Goal: Find specific page/section: Locate a particular part of the current website

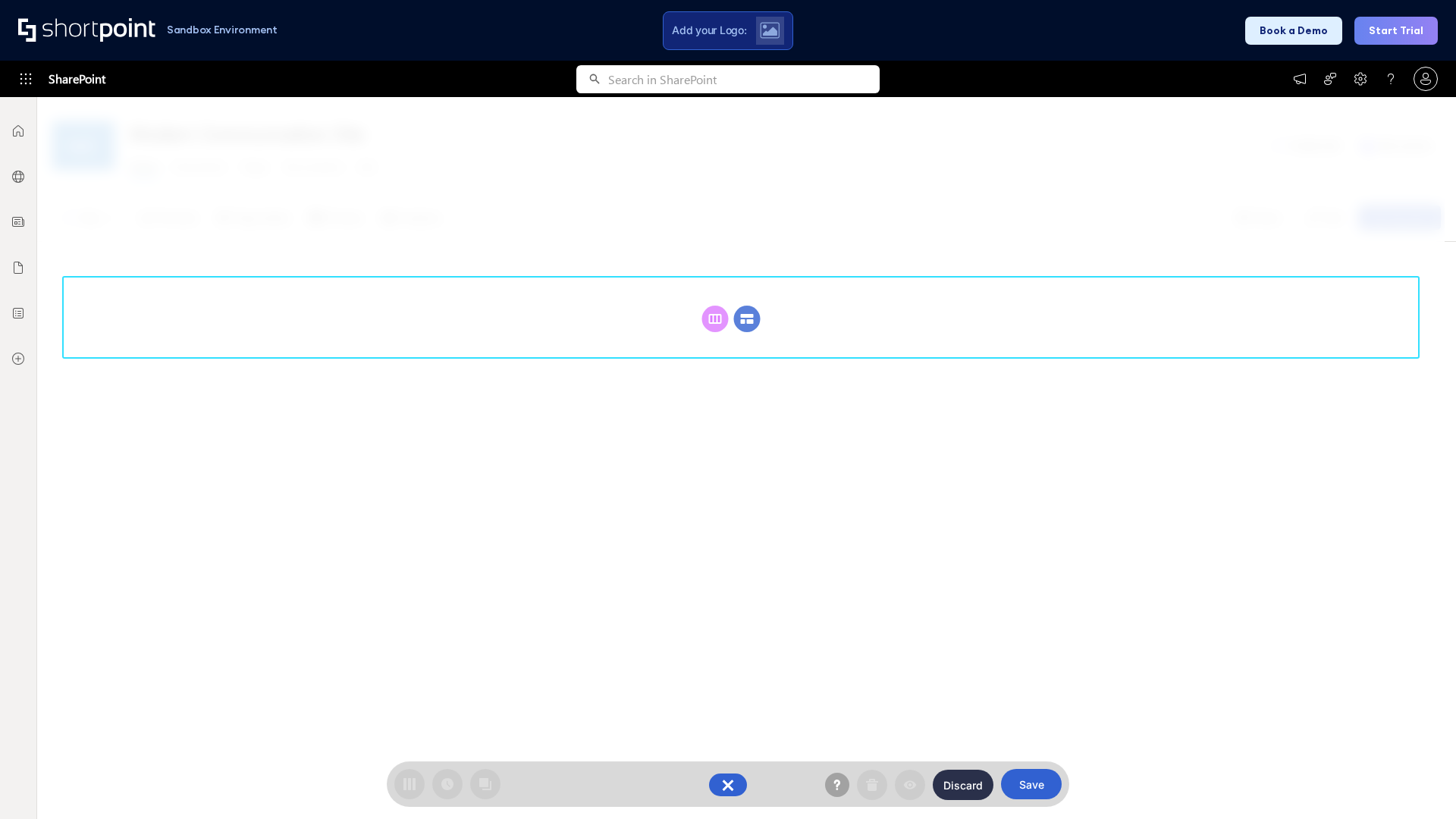
scroll to position [208, 0]
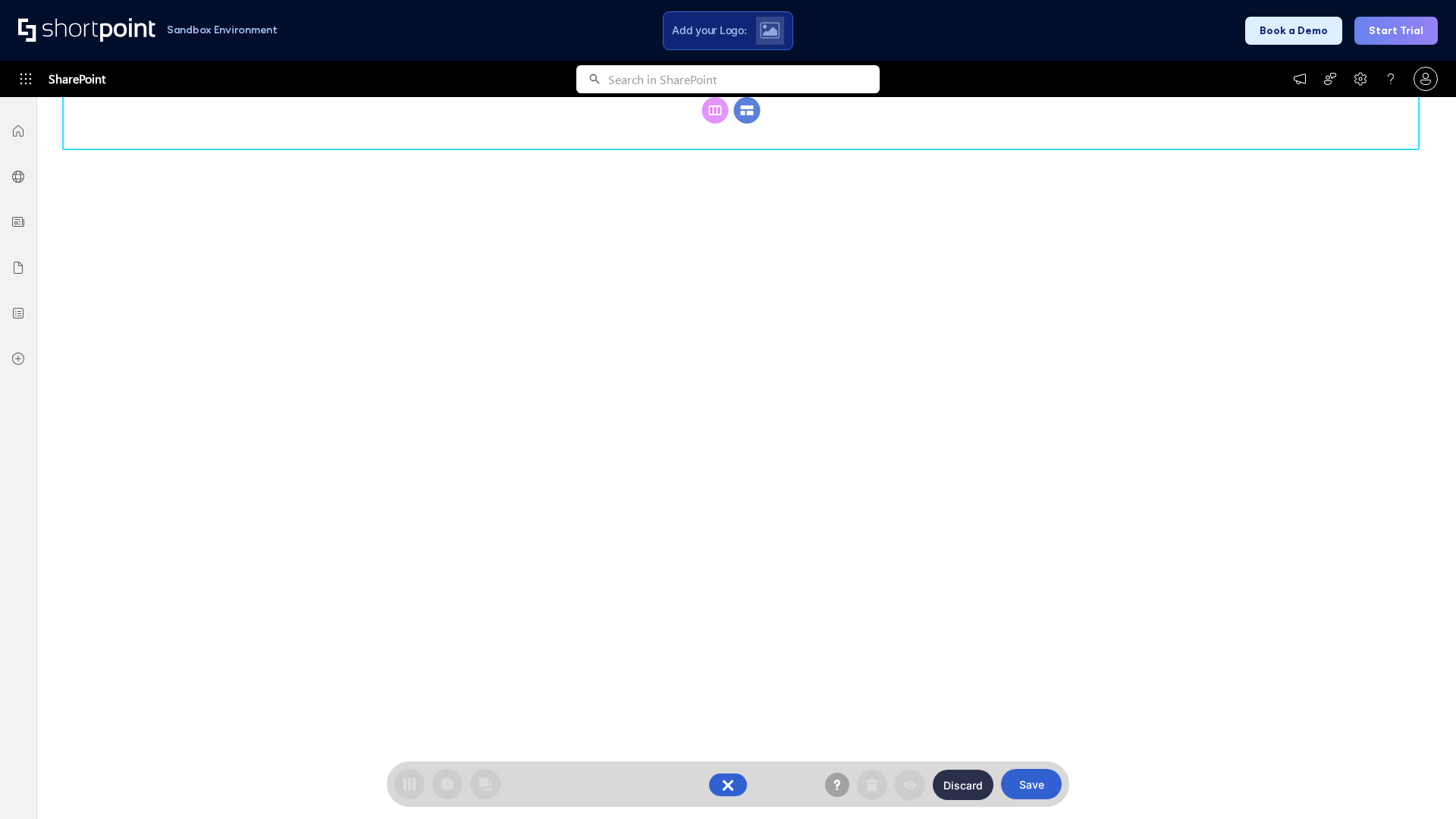
click at [747, 123] on circle at bounding box center [747, 110] width 27 height 27
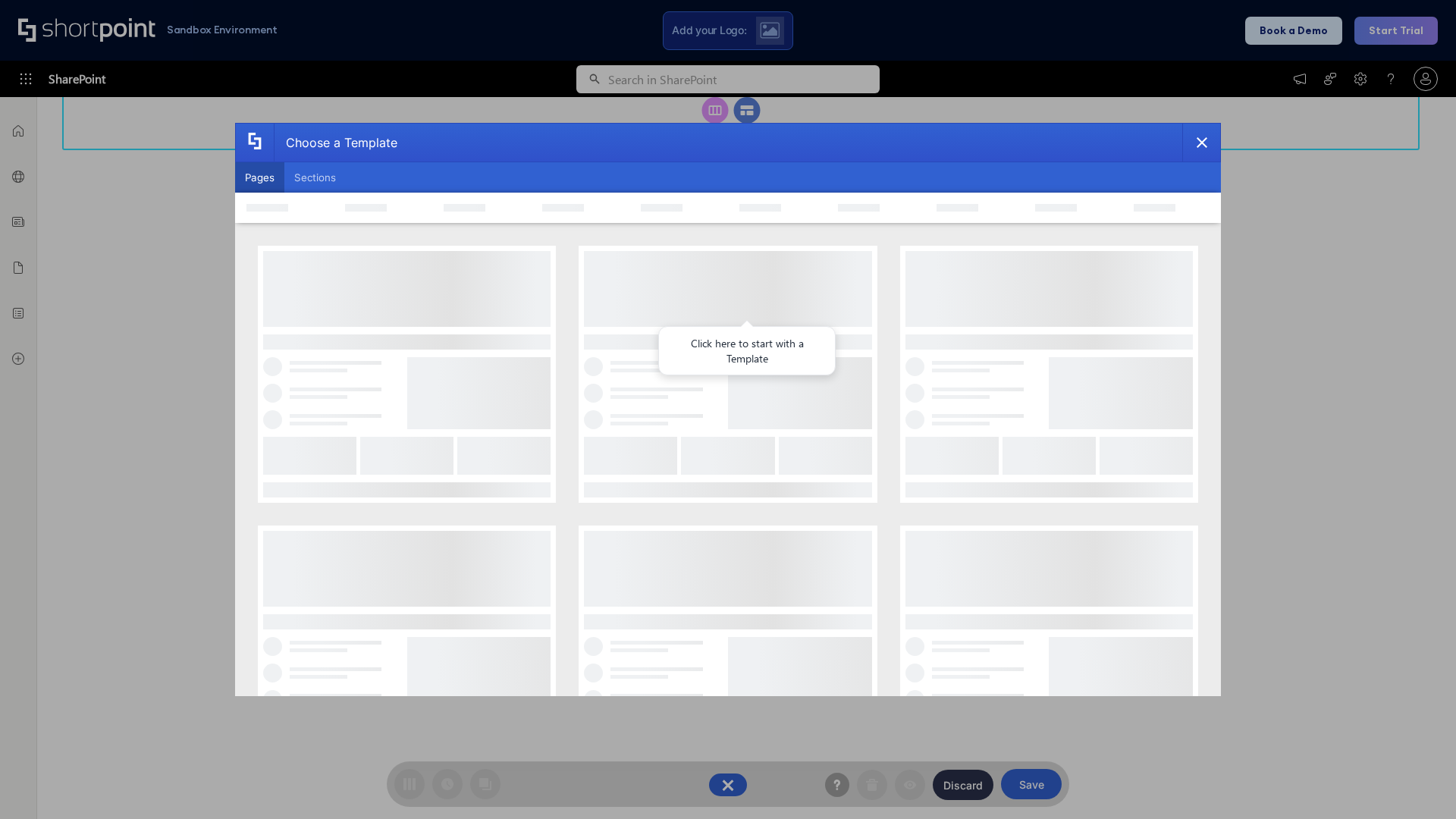
scroll to position [0, 0]
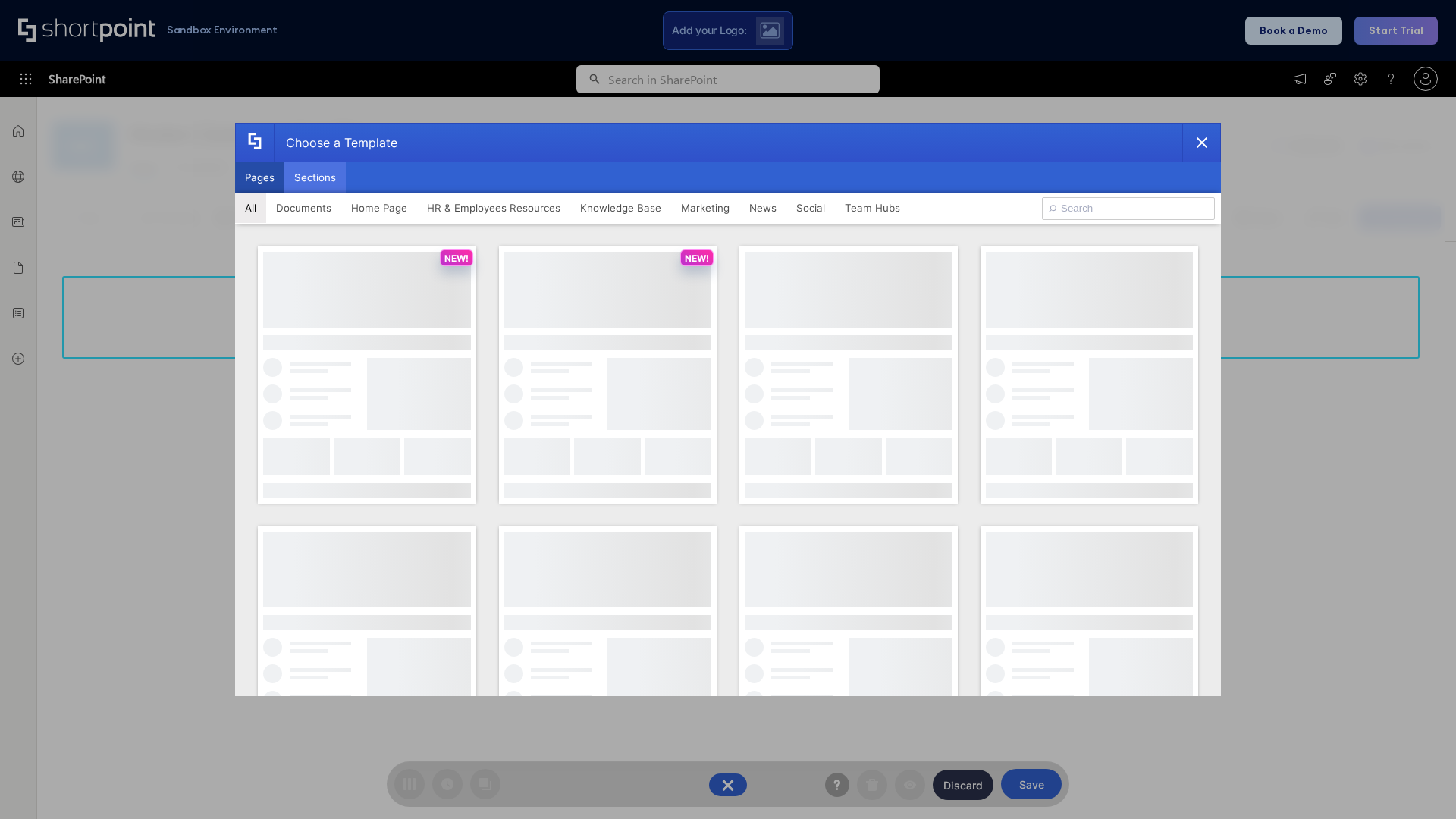
click at [315, 178] on button "Sections" at bounding box center [315, 177] width 62 height 30
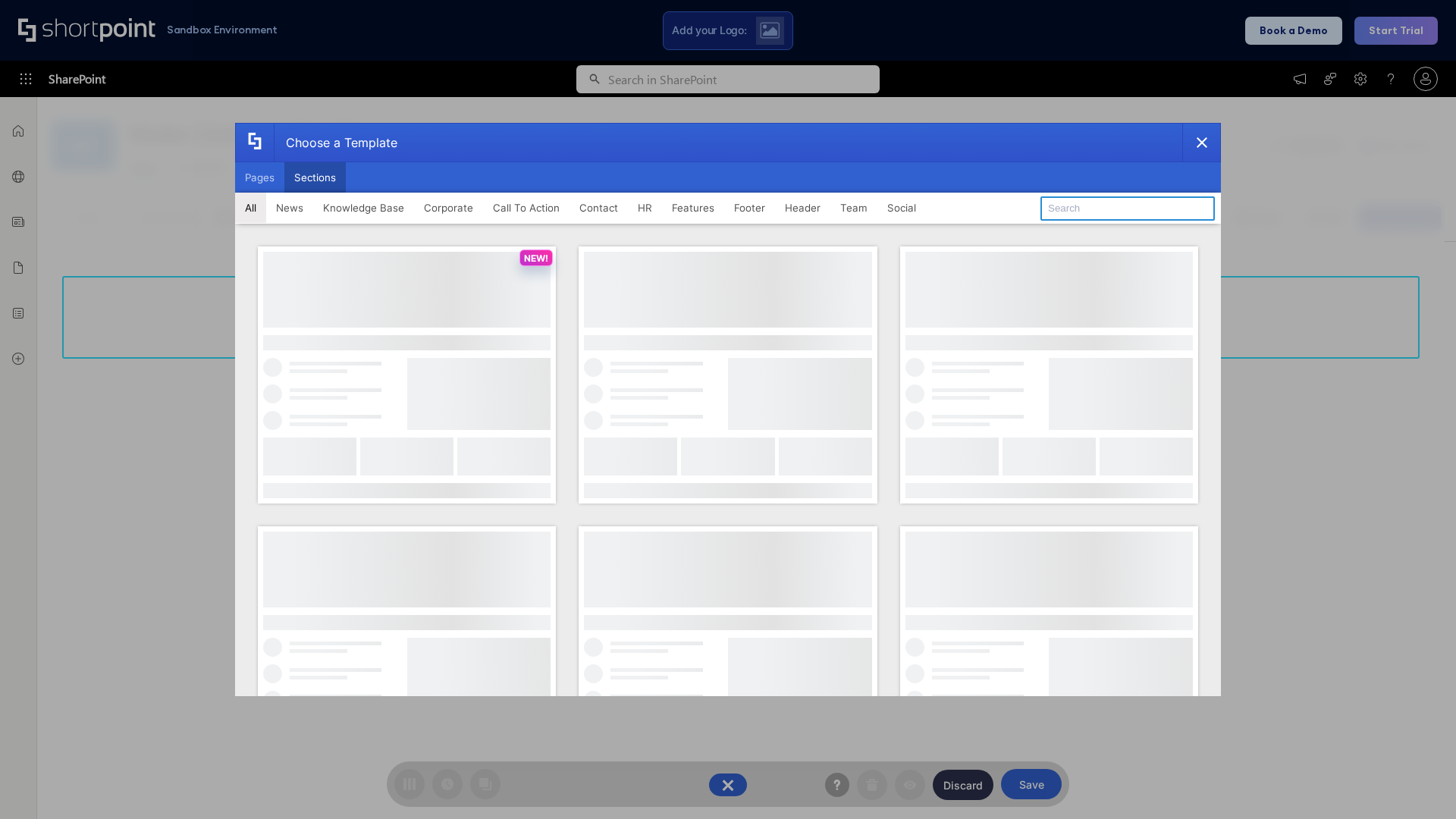
type input "Footer 5"
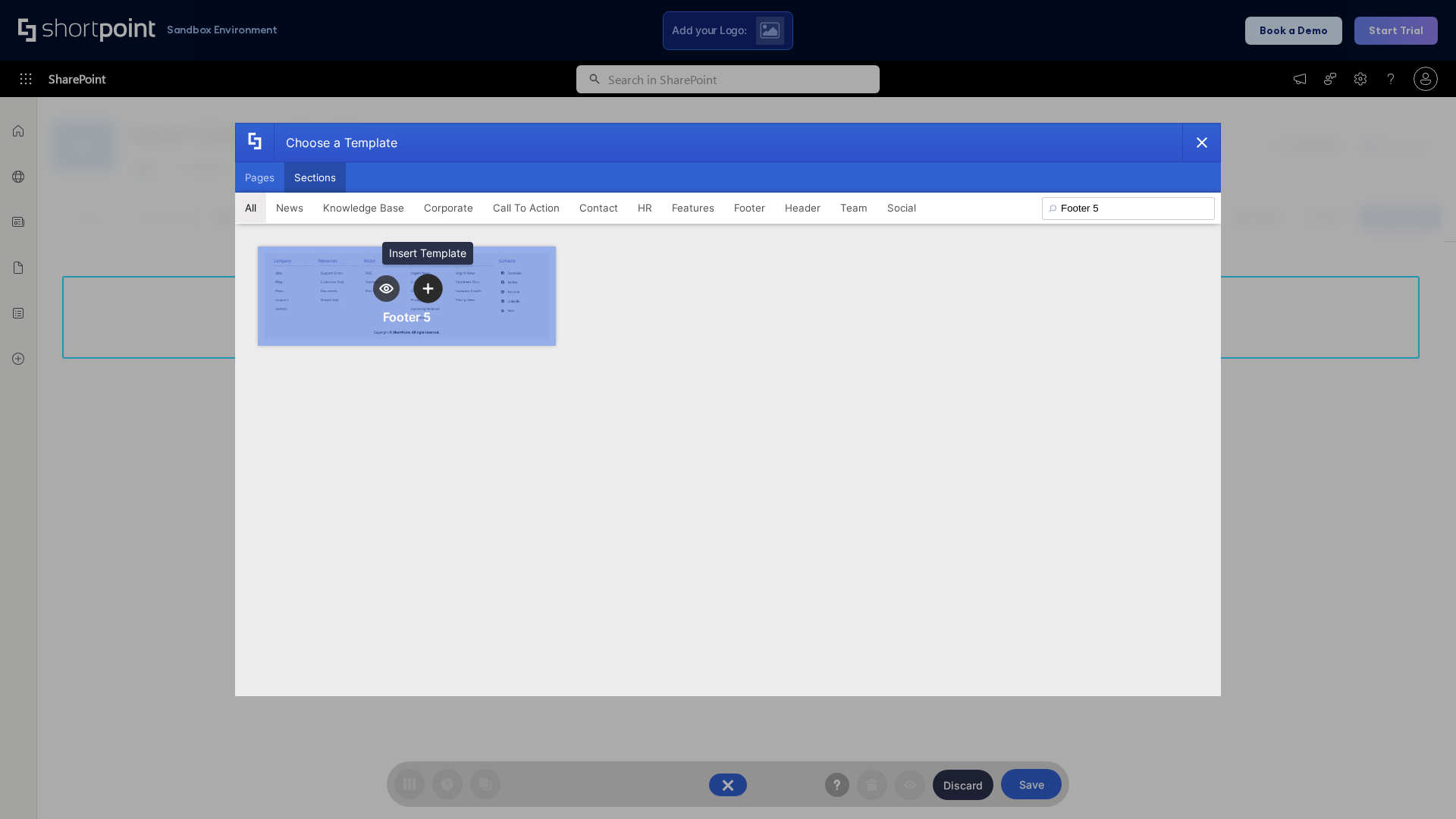
click at [428, 288] on icon "template selector" at bounding box center [428, 288] width 11 height 11
